Goal: Task Accomplishment & Management: Use online tool/utility

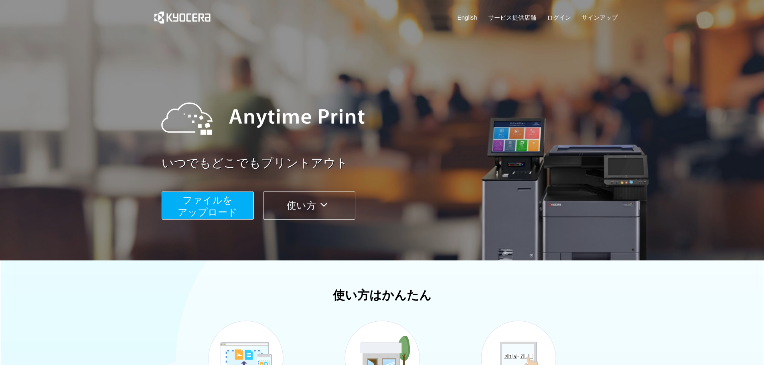
click at [231, 208] on span "ファイルを ​​アップロード" at bounding box center [208, 206] width 60 height 23
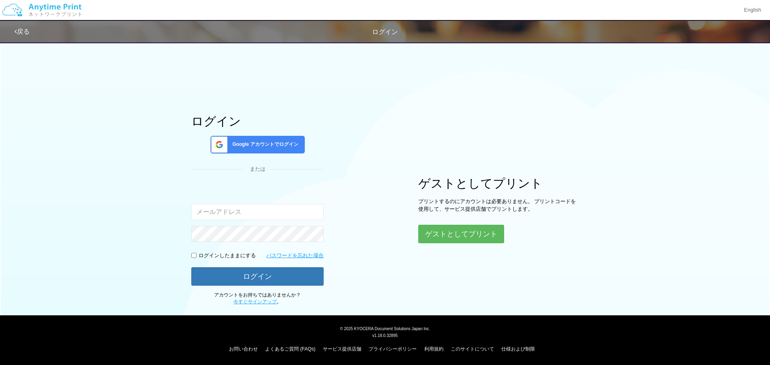
click at [247, 141] on span "Google アカウントでログイン" at bounding box center [263, 144] width 69 height 7
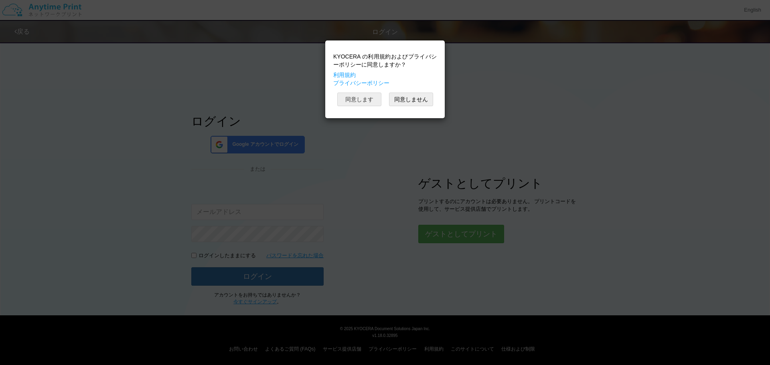
click at [368, 102] on button "同意します" at bounding box center [359, 100] width 44 height 14
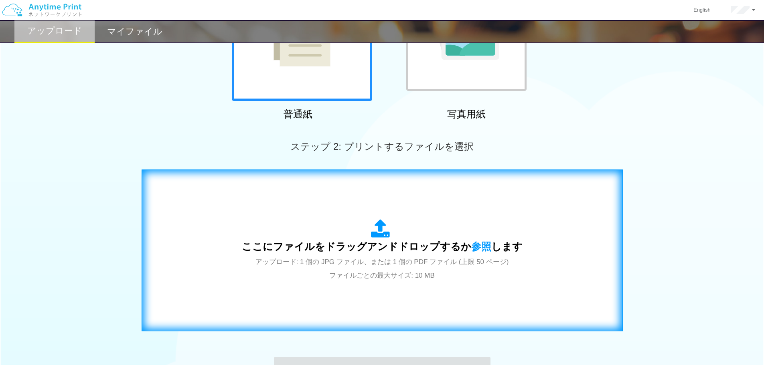
scroll to position [120, 0]
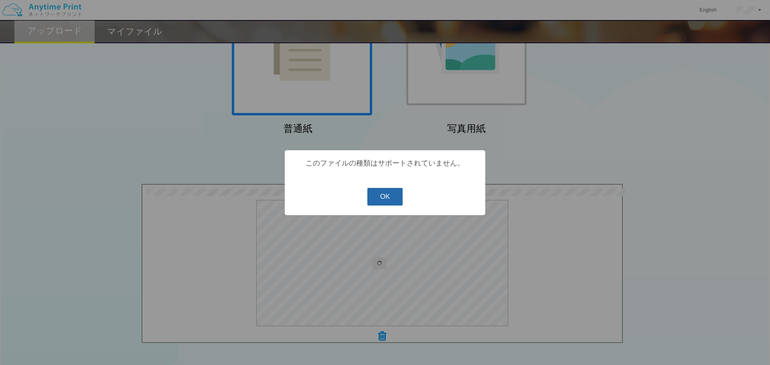
click at [381, 202] on button "OK" at bounding box center [385, 197] width 36 height 18
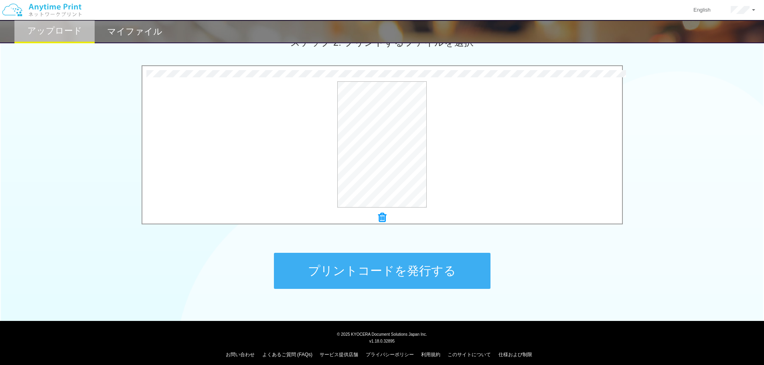
scroll to position [245, 0]
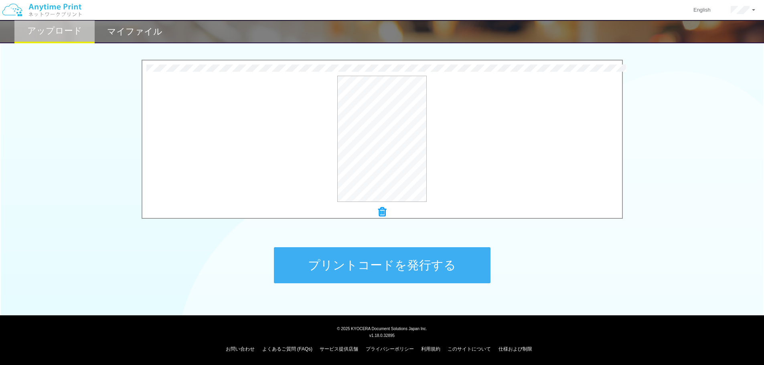
click at [397, 277] on button "プリントコードを発行する" at bounding box center [382, 265] width 217 height 36
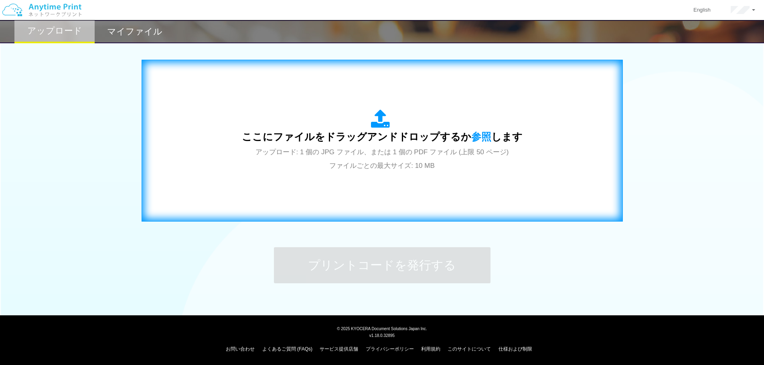
scroll to position [0, 0]
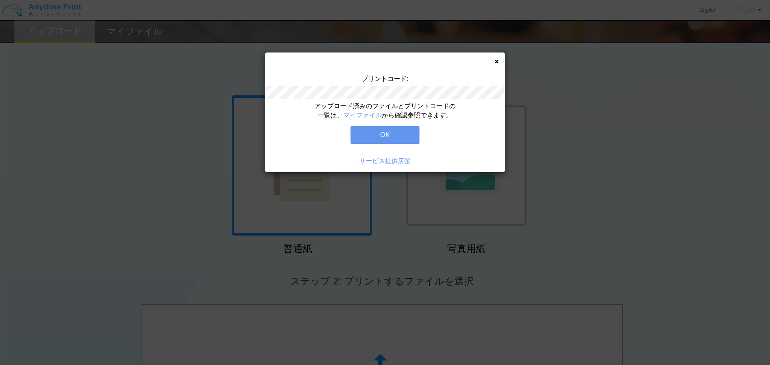
click at [388, 129] on button "OK" at bounding box center [384, 135] width 69 height 18
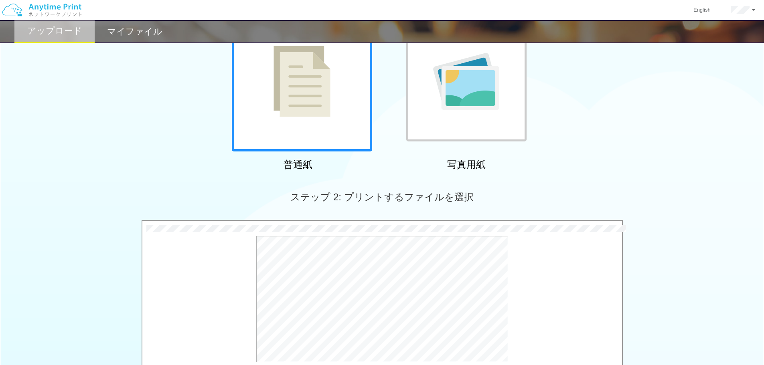
scroll to position [205, 0]
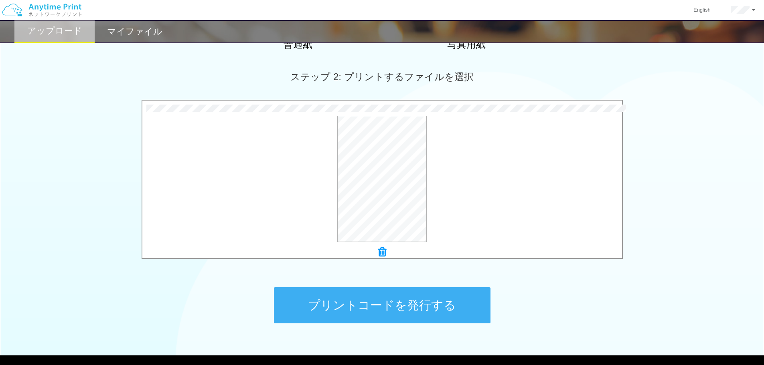
click at [375, 306] on button "プリントコードを発行する" at bounding box center [382, 306] width 217 height 36
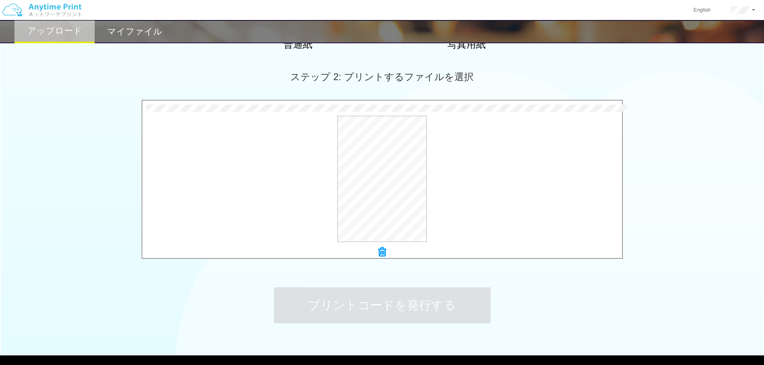
scroll to position [0, 0]
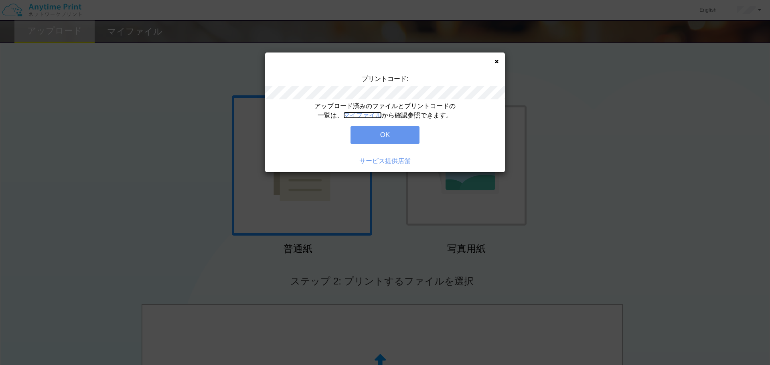
click at [372, 119] on link "マイファイル" at bounding box center [362, 115] width 38 height 7
